Goal: Find specific page/section: Find specific page/section

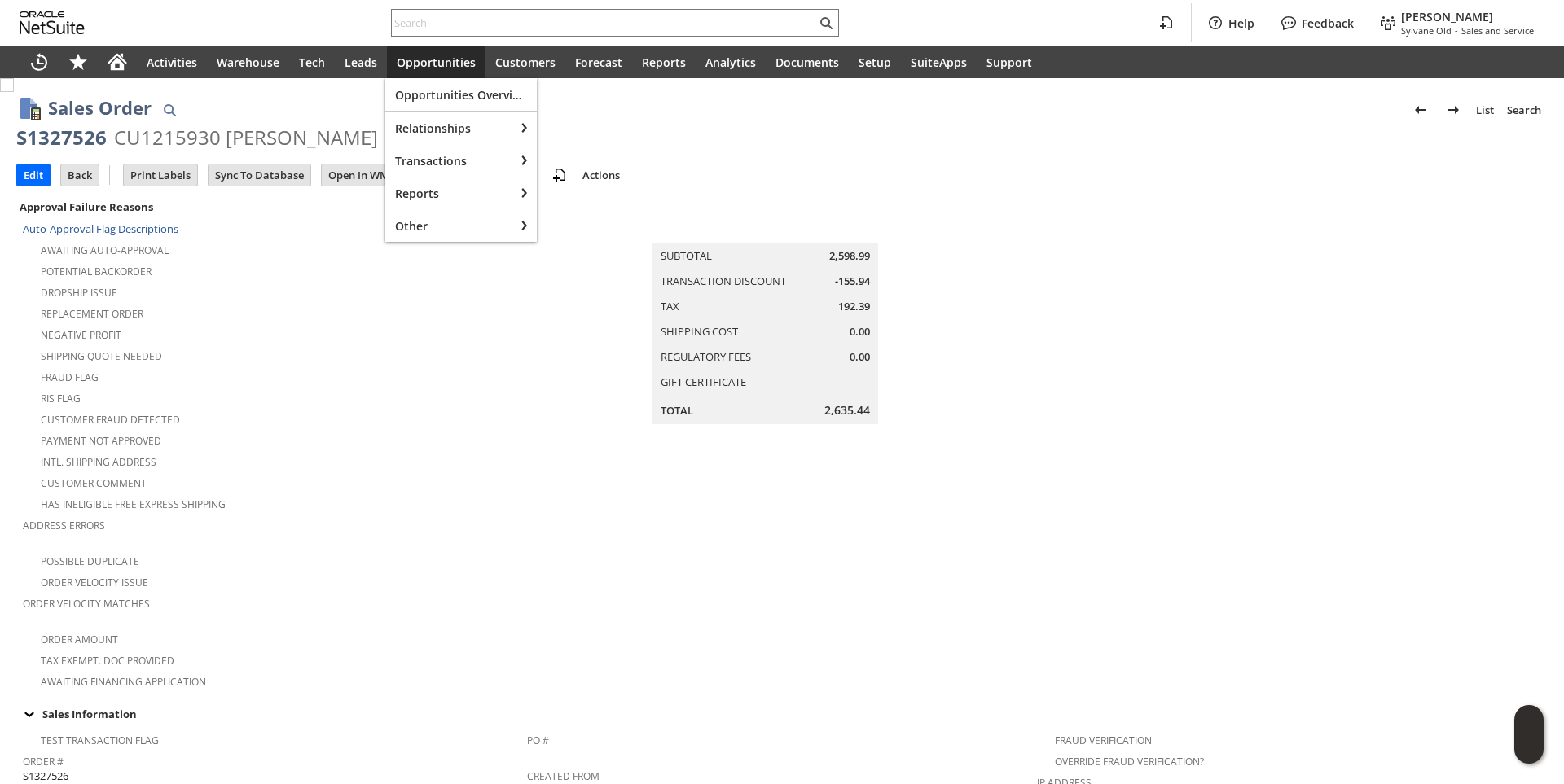
click at [423, 29] on input "text" at bounding box center [604, 22] width 424 height 19
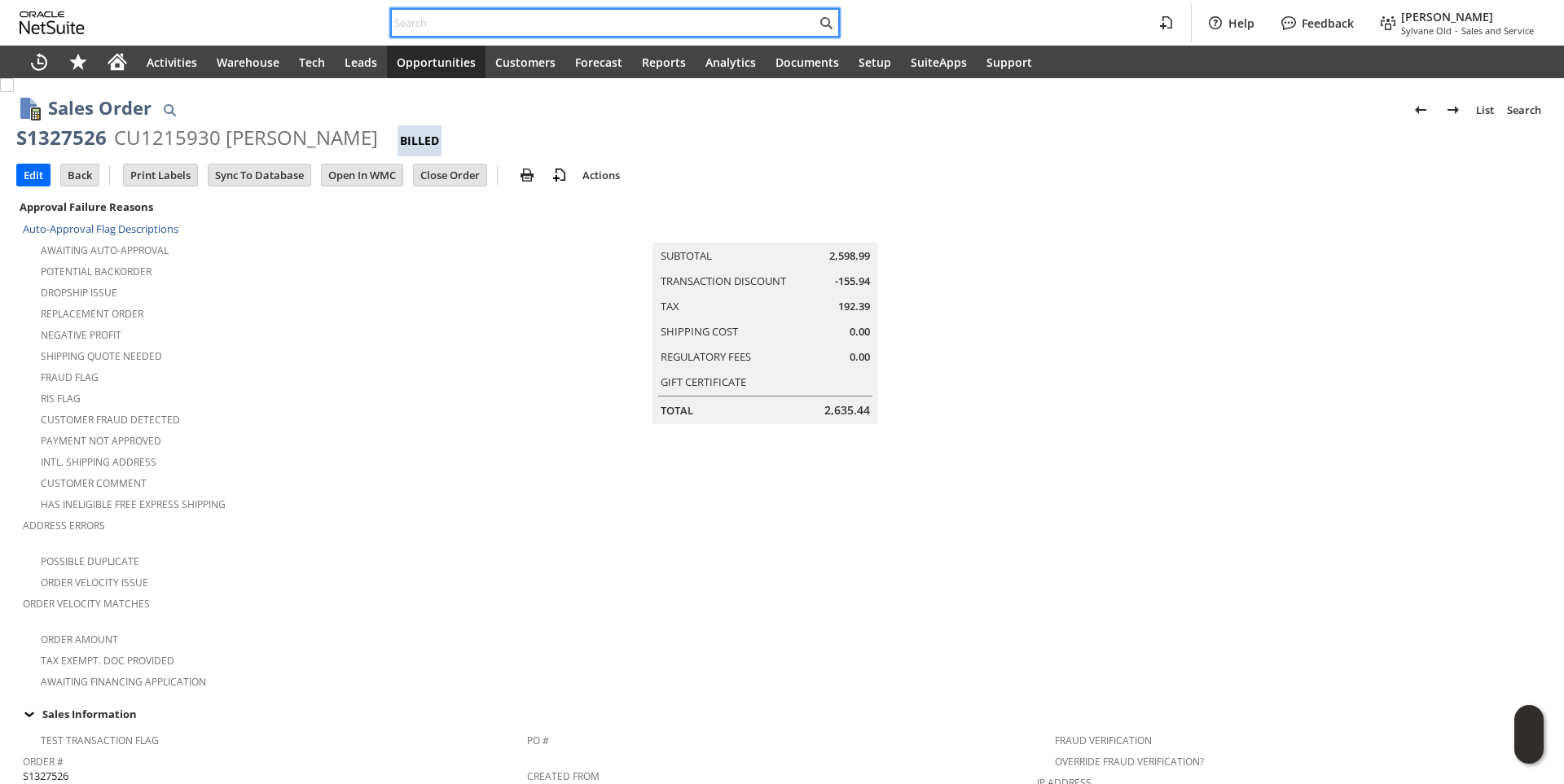
paste input "8638852896"
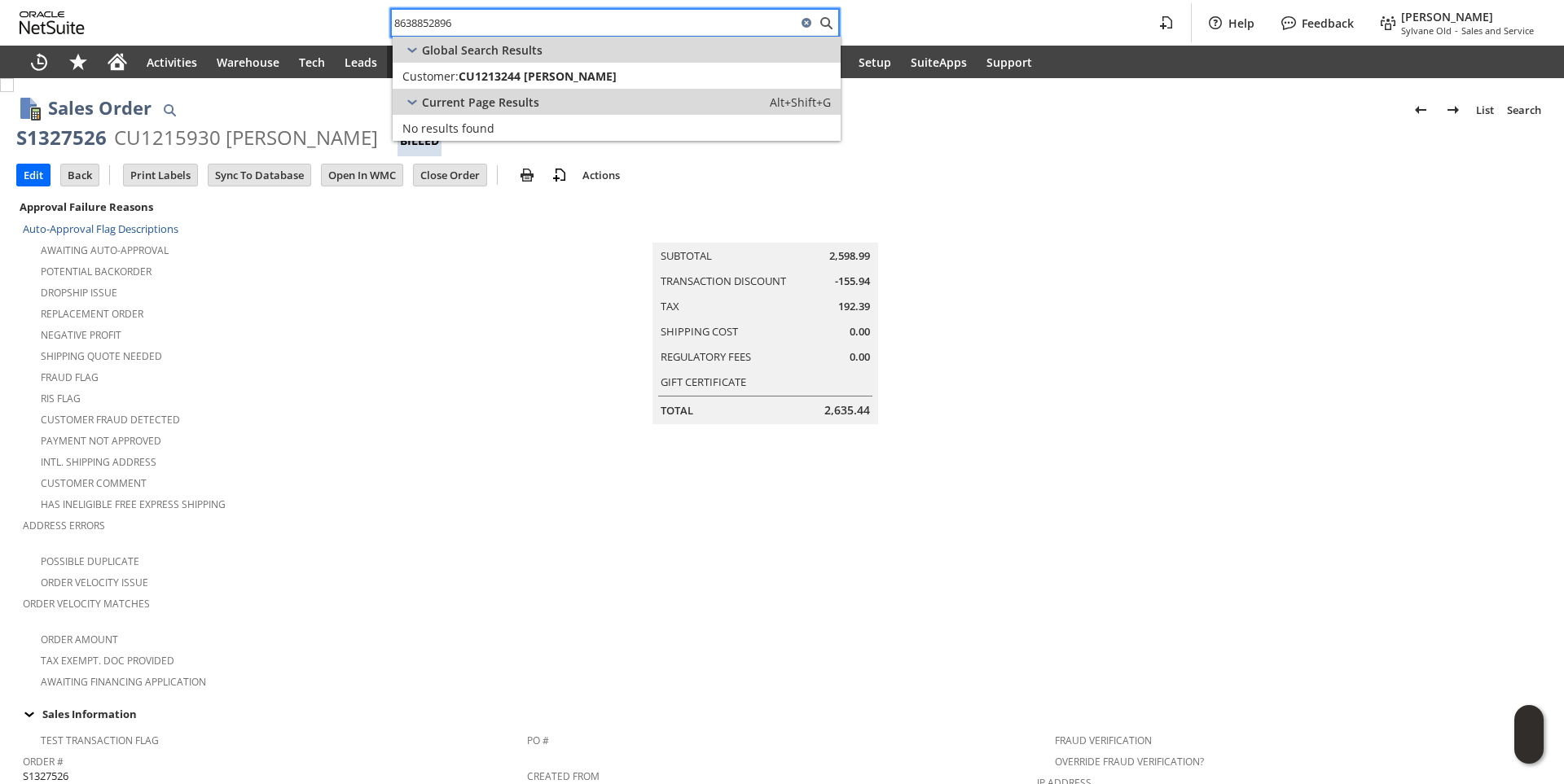
type input "8638852896"
click at [498, 77] on span "CU1213244 [PERSON_NAME]" at bounding box center [537, 76] width 158 height 16
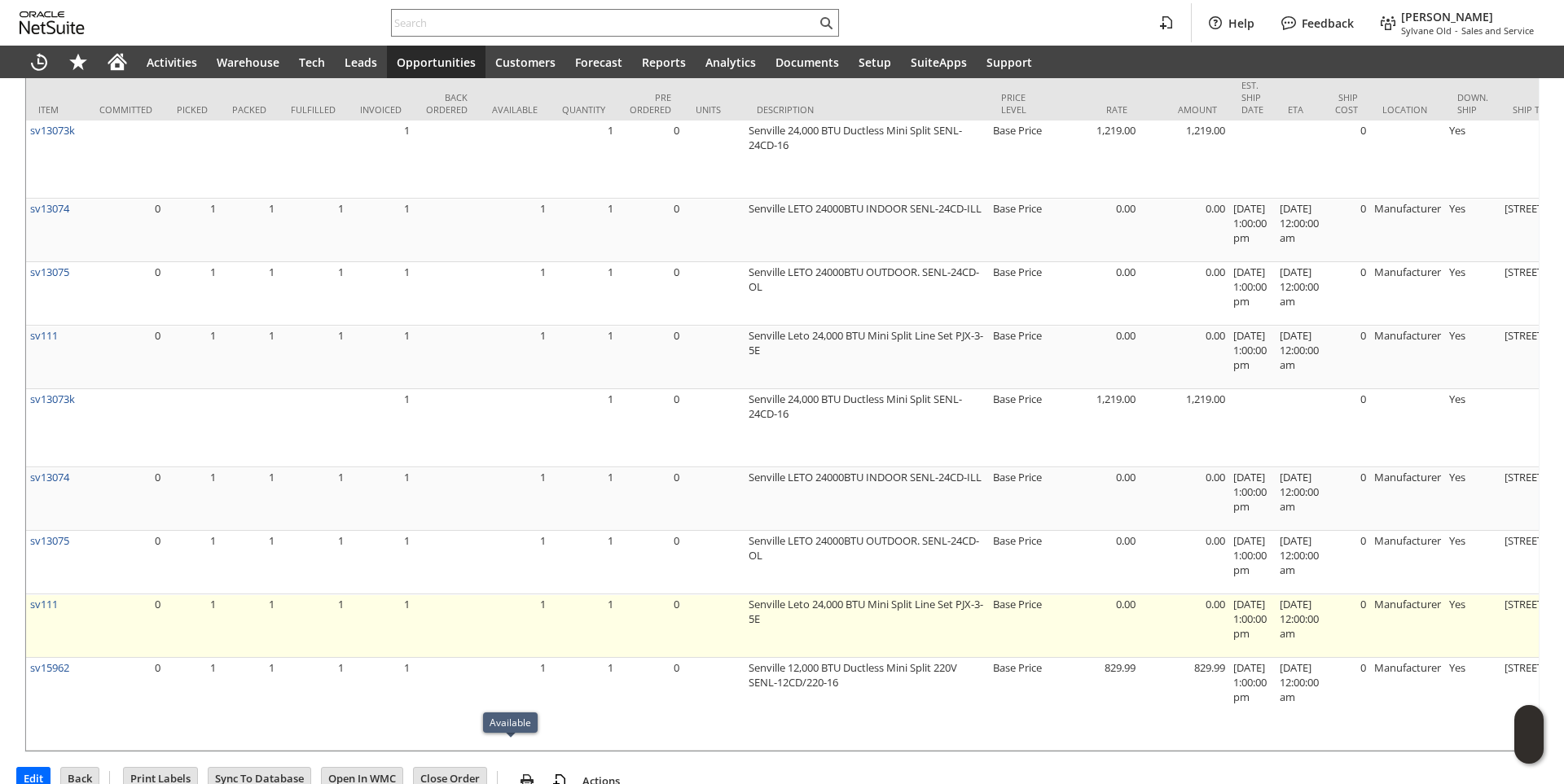
scroll to position [1114, 0]
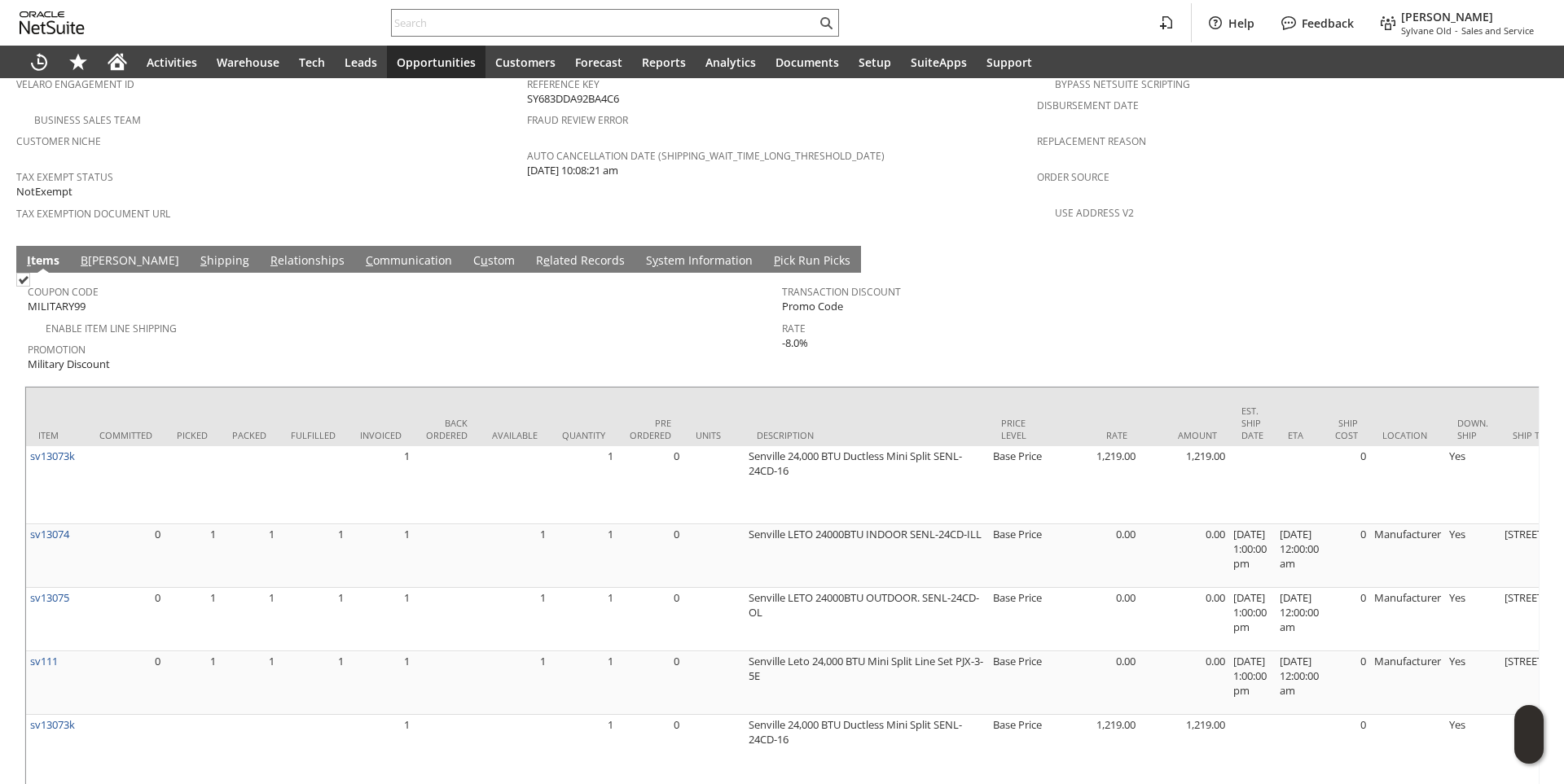
click at [361, 252] on link "C ommunication" at bounding box center [408, 261] width 94 height 17
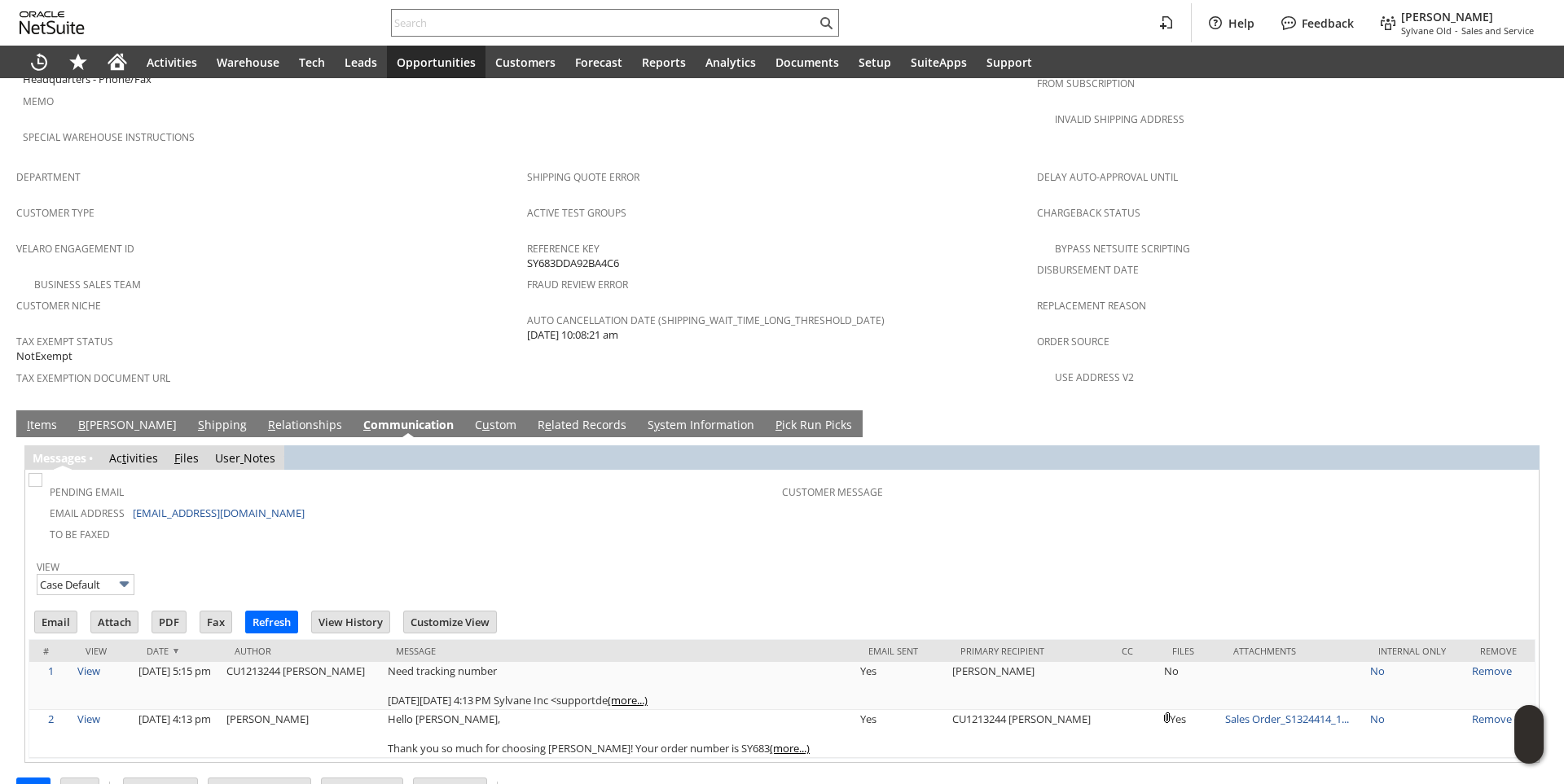
scroll to position [0, 0]
click at [59, 611] on input "Email" at bounding box center [55, 622] width 42 height 21
